Goal: Task Accomplishment & Management: Use online tool/utility

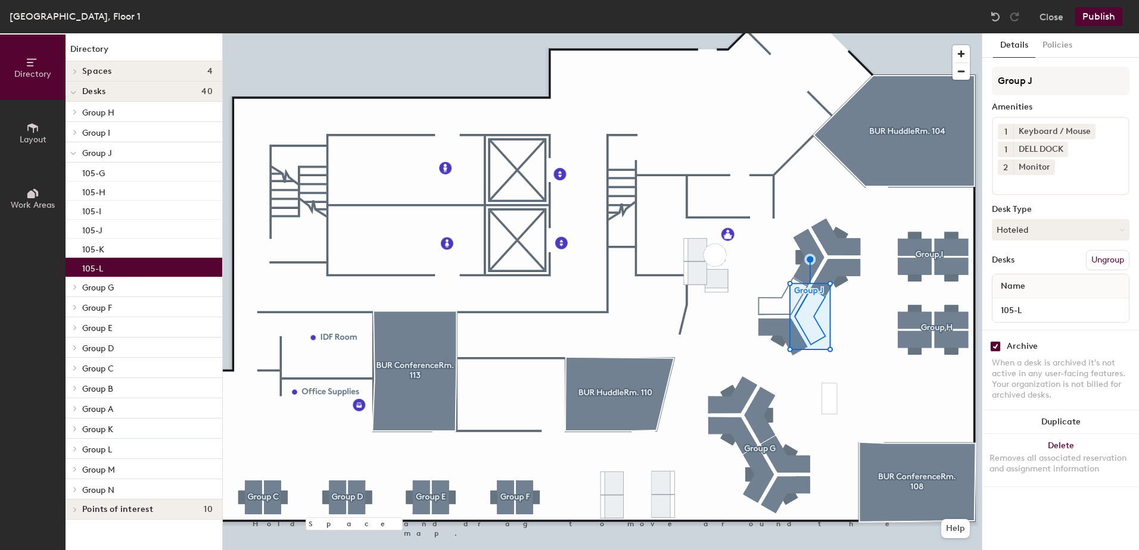
click at [996, 347] on input "checkbox" at bounding box center [995, 346] width 11 height 11
checkbox input "false"
click at [780, 33] on div at bounding box center [602, 33] width 759 height 0
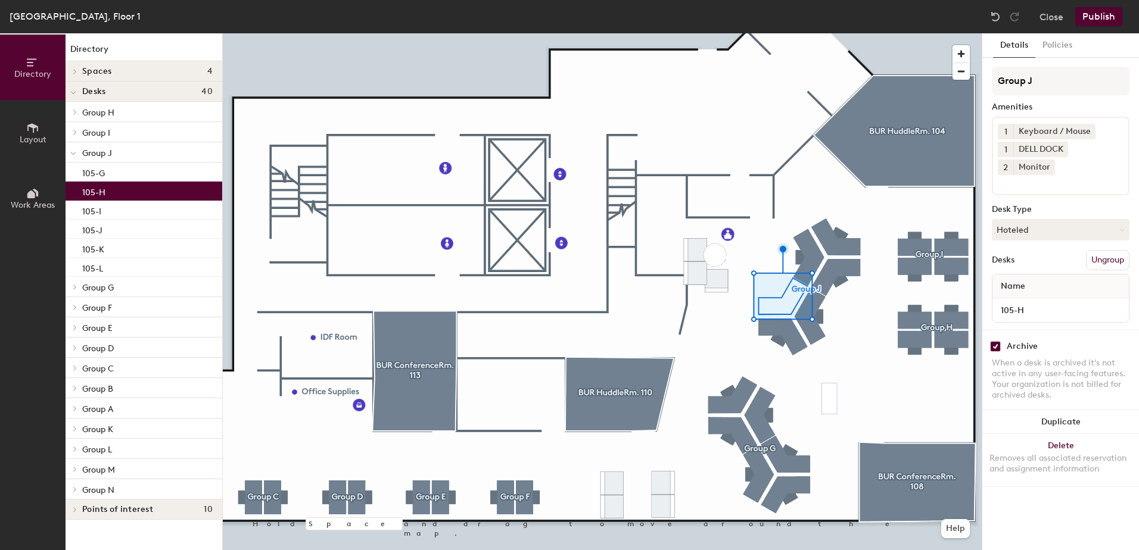
click at [993, 344] on input "checkbox" at bounding box center [995, 346] width 11 height 11
checkbox input "false"
click at [1093, 19] on button "Publish" at bounding box center [1098, 16] width 47 height 19
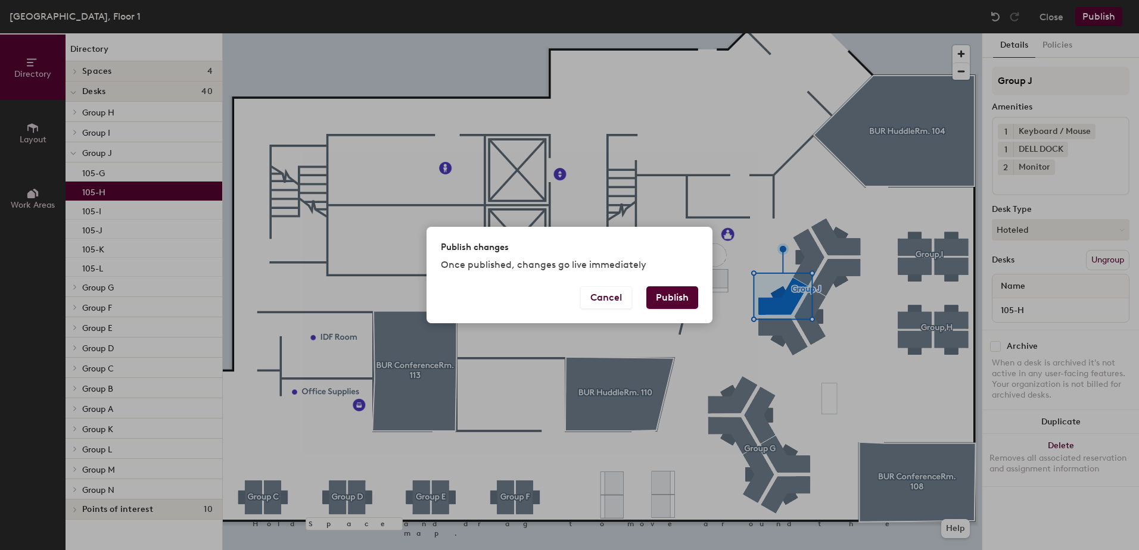
click at [693, 301] on button "Publish" at bounding box center [672, 298] width 52 height 23
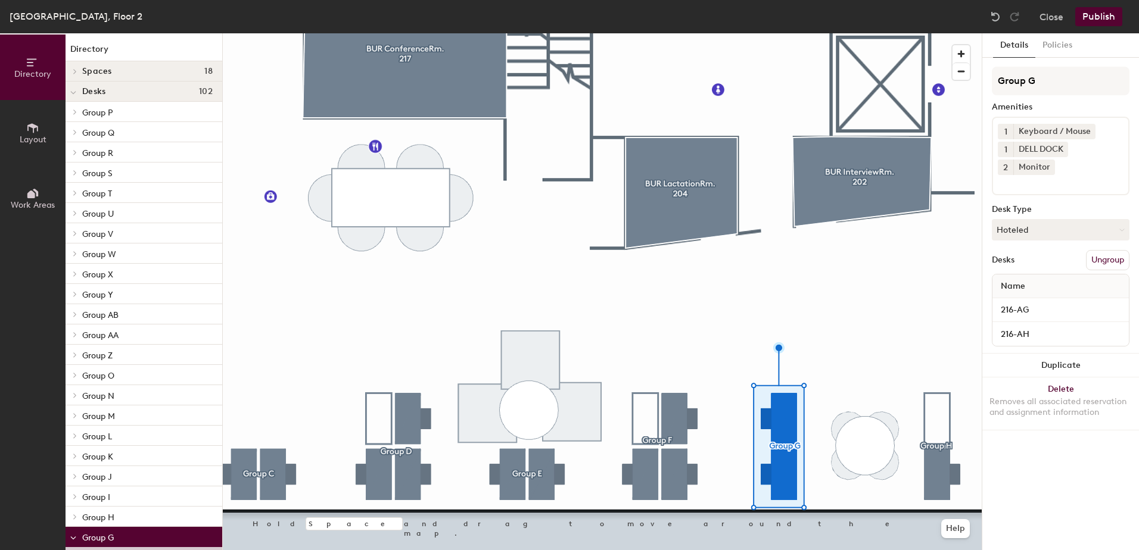
click at [272, 33] on div at bounding box center [602, 33] width 759 height 0
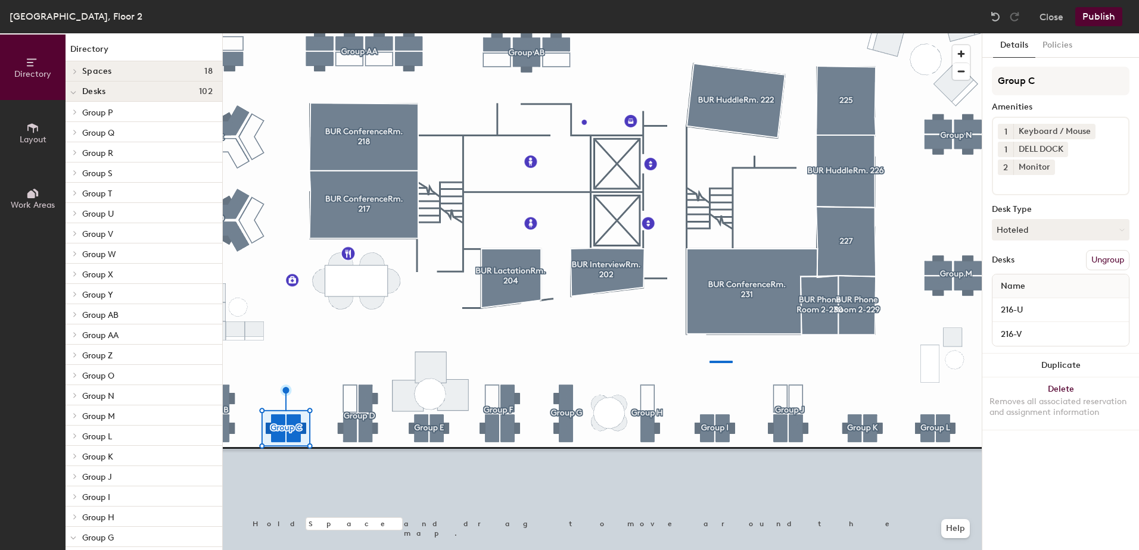
click at [700, 33] on div at bounding box center [602, 33] width 759 height 0
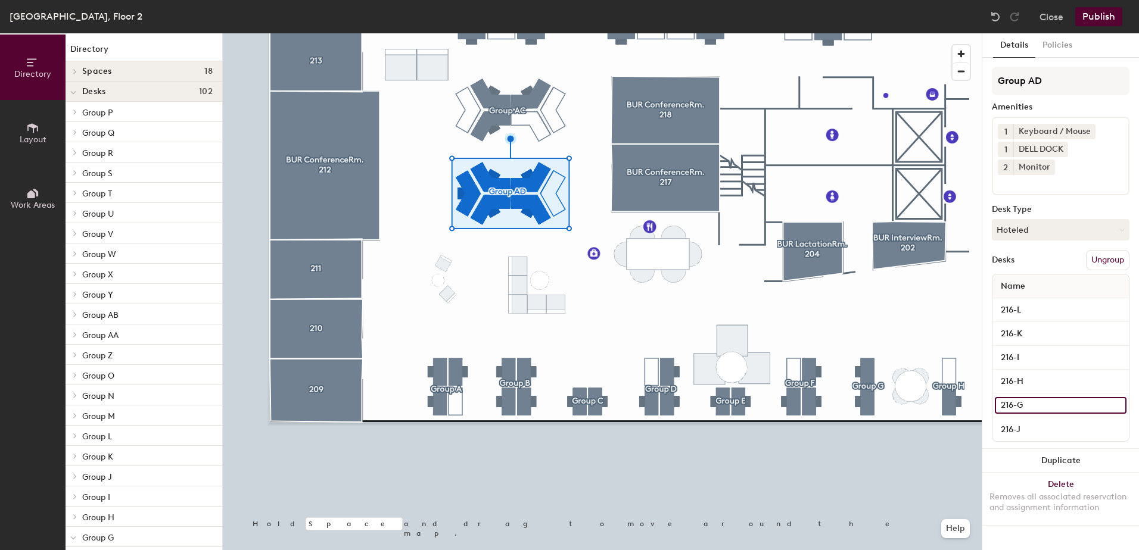
click at [1025, 403] on input "216-G" at bounding box center [1061, 405] width 132 height 17
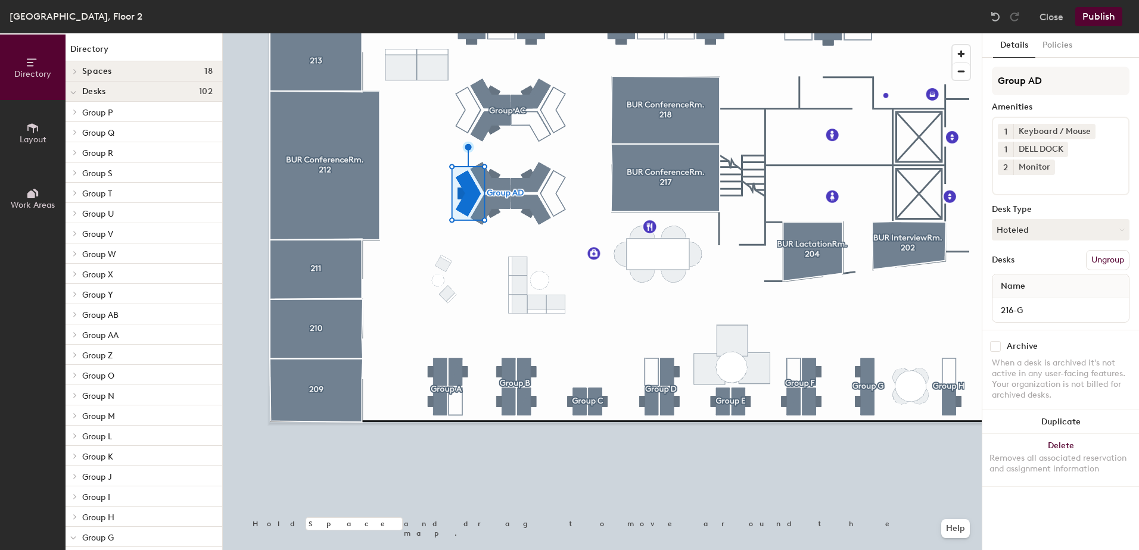
click at [998, 346] on input "checkbox" at bounding box center [995, 346] width 11 height 11
checkbox input "true"
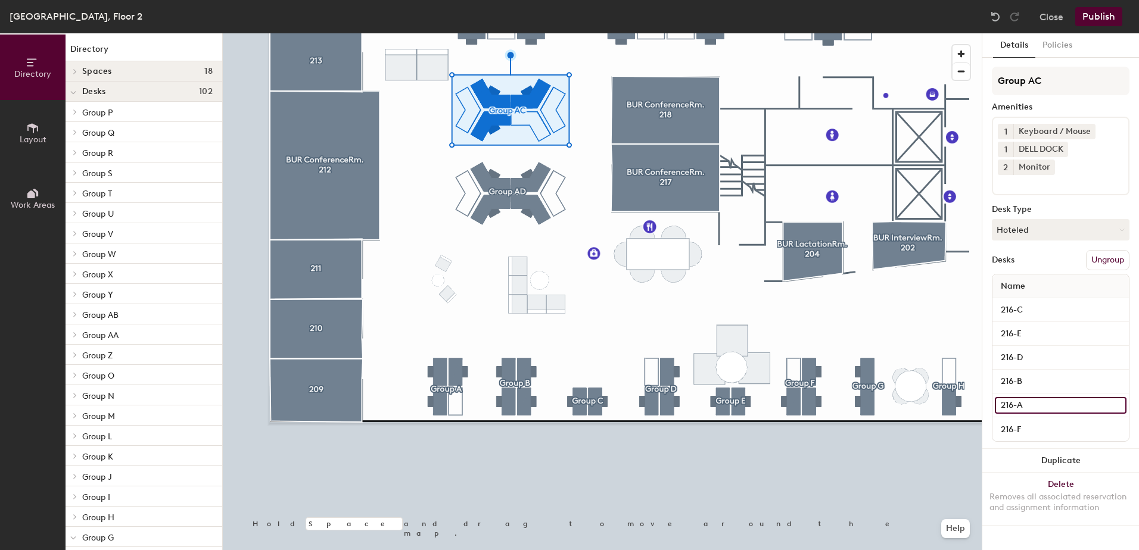
click at [1021, 405] on input "216-A" at bounding box center [1061, 405] width 132 height 17
click at [1045, 400] on input "216-A" at bounding box center [1061, 405] width 132 height 17
click at [1035, 405] on input "216-A" at bounding box center [1061, 405] width 132 height 17
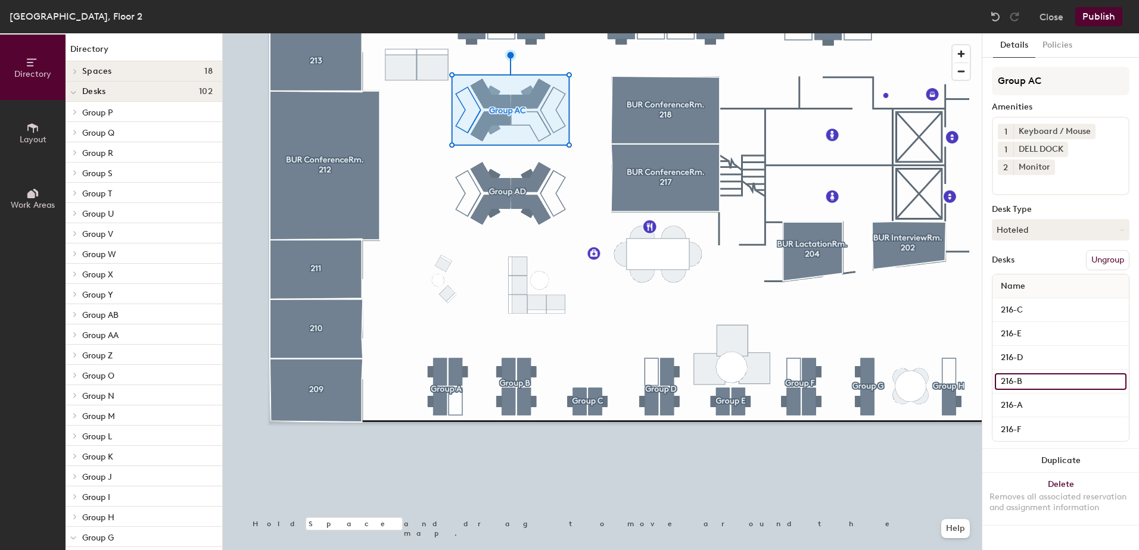
click at [1058, 379] on input "216-B" at bounding box center [1061, 382] width 132 height 17
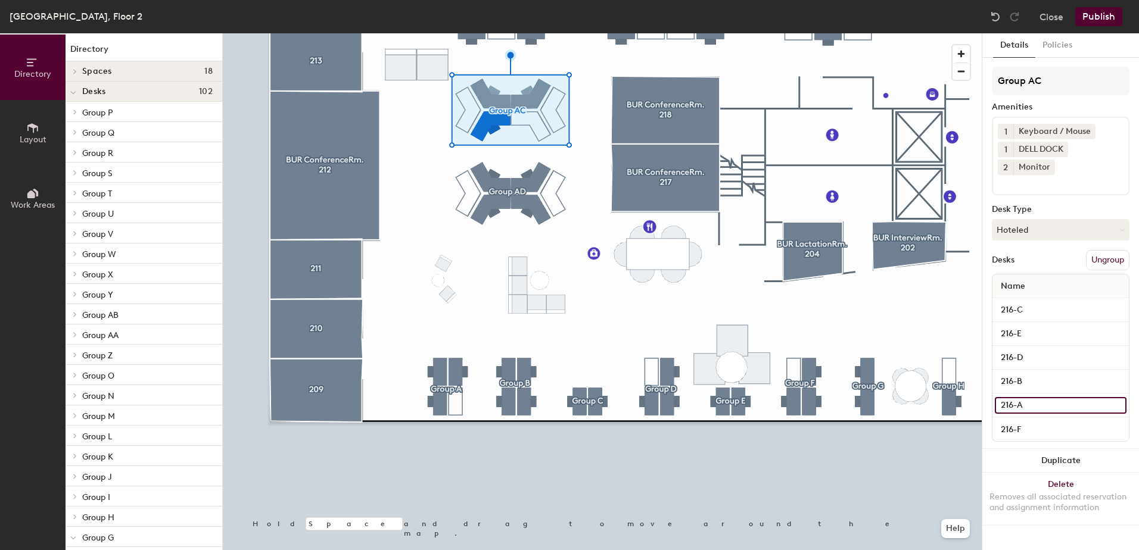
click at [1060, 400] on input "216-A" at bounding box center [1061, 405] width 132 height 17
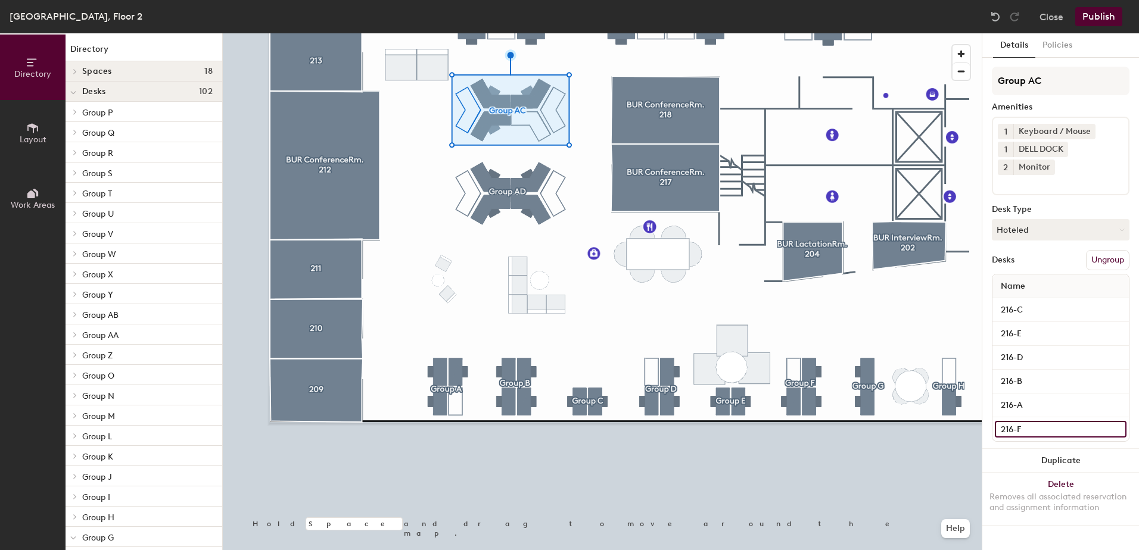
click at [1047, 430] on input "216-F" at bounding box center [1061, 429] width 132 height 17
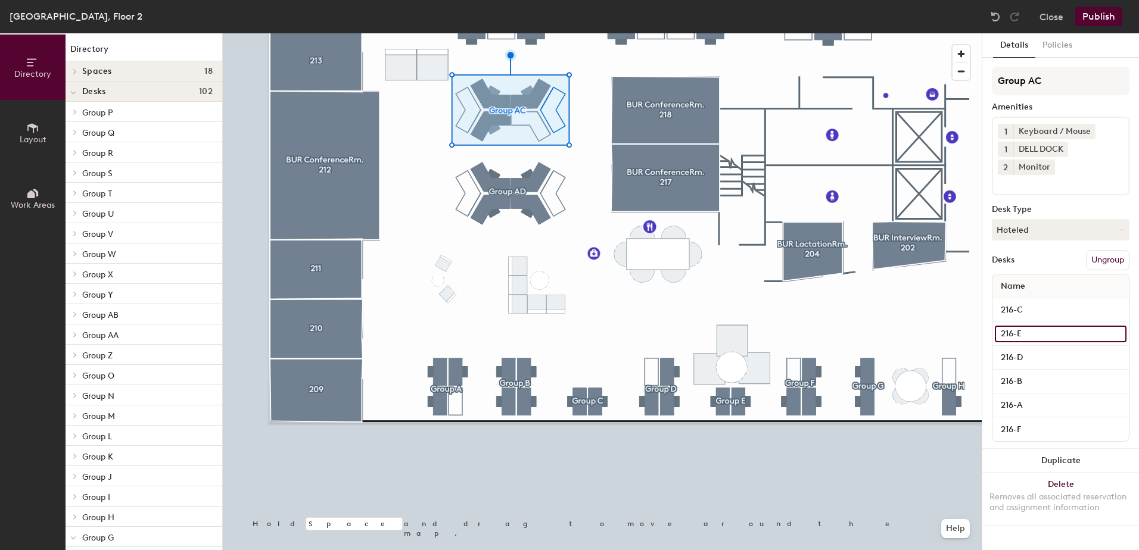
click at [1053, 335] on input "216-E" at bounding box center [1061, 334] width 132 height 17
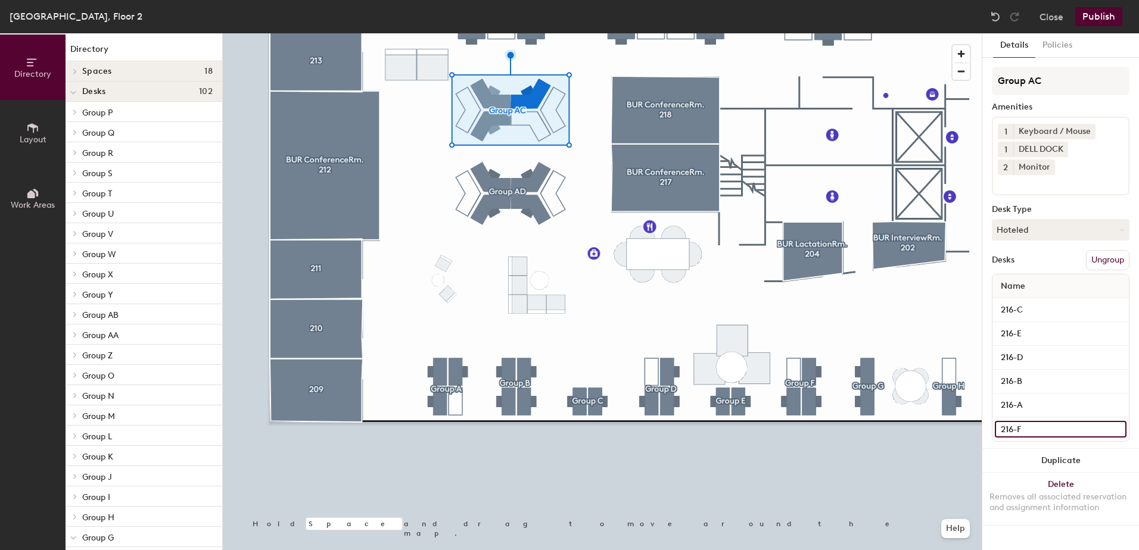
click at [1037, 434] on input "216-F" at bounding box center [1061, 429] width 132 height 17
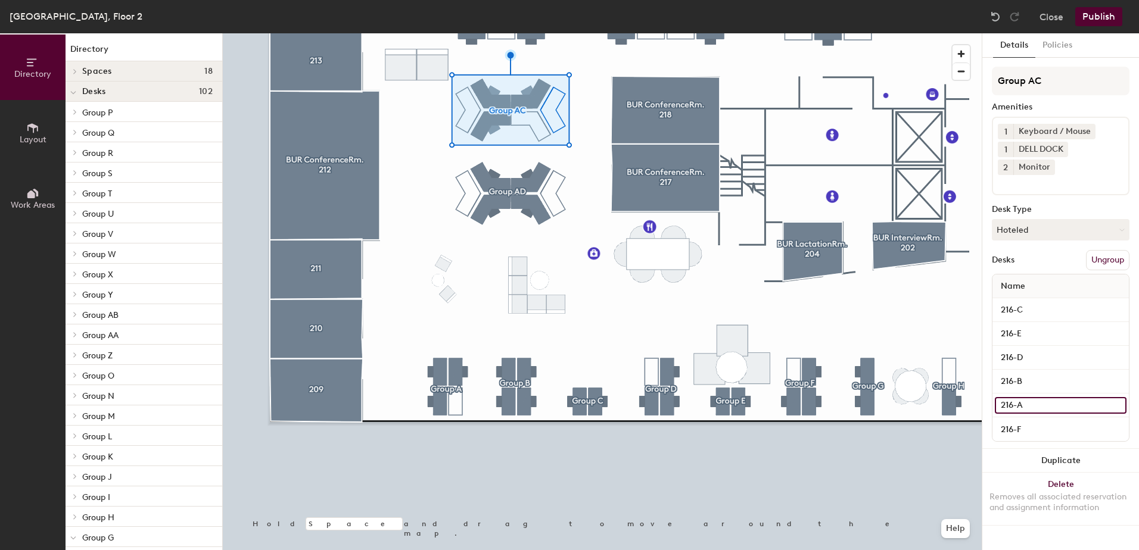
click at [1046, 403] on input "216-A" at bounding box center [1061, 405] width 132 height 17
